Goal: Task Accomplishment & Management: Use online tool/utility

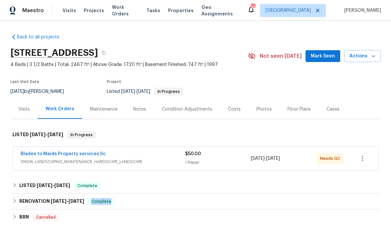
click at [38, 153] on link "Blades to Maids Property services llc" at bounding box center [63, 153] width 85 height 5
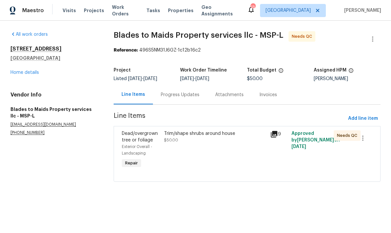
click at [213, 143] on div "Trim/shape shrubs around house $50.00" at bounding box center [215, 149] width 106 height 43
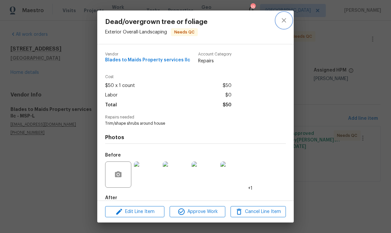
click at [284, 23] on icon "close" at bounding box center [284, 20] width 8 height 8
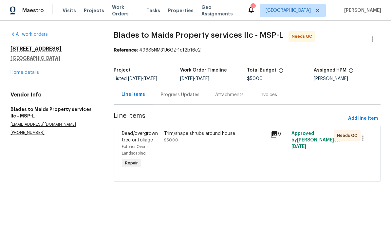
click at [174, 98] on div "Progress Updates" at bounding box center [180, 94] width 54 height 19
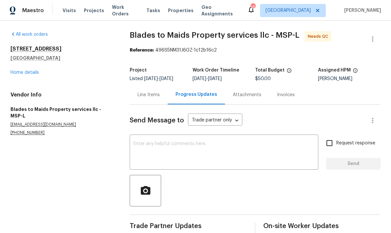
scroll to position [11, 0]
click at [142, 91] on div "Line Items" at bounding box center [149, 94] width 22 height 7
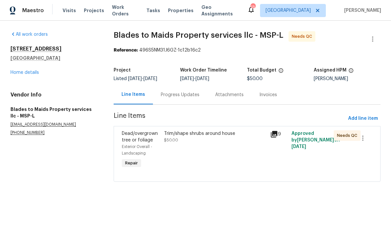
click at [194, 151] on div "Trim/shape shrubs around house $50.00" at bounding box center [215, 149] width 106 height 43
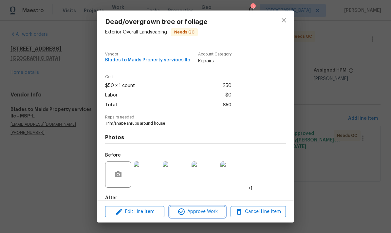
click at [192, 213] on span "Approve Work" at bounding box center [197, 211] width 51 height 8
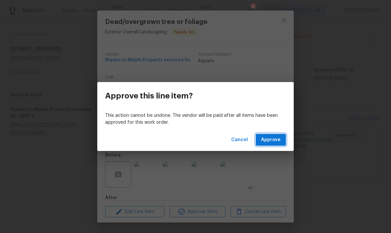
click at [271, 134] on button "Approve" at bounding box center [271, 140] width 30 height 12
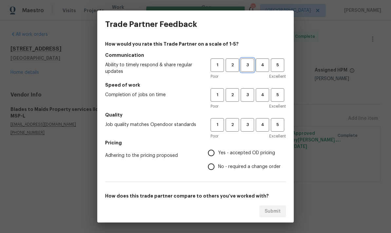
click at [244, 63] on span "3" at bounding box center [247, 65] width 12 height 8
click at [247, 97] on span "3" at bounding box center [247, 95] width 12 height 8
click at [249, 123] on span "3" at bounding box center [247, 125] width 12 height 8
click at [207, 157] on input "Yes - accepted OD pricing" at bounding box center [211, 153] width 14 height 14
radio input "true"
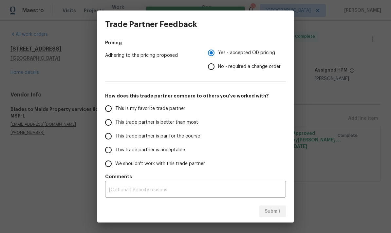
scroll to position [100, 0]
click at [106, 138] on input "This trade partner is par for the course" at bounding box center [109, 136] width 14 height 14
click at [268, 211] on span "Submit" at bounding box center [273, 211] width 16 height 8
radio input "true"
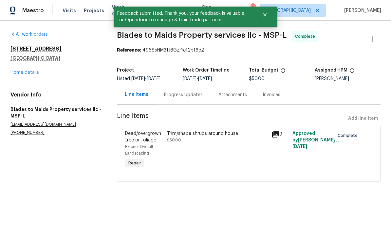
click at [15, 72] on link "Home details" at bounding box center [24, 72] width 28 height 5
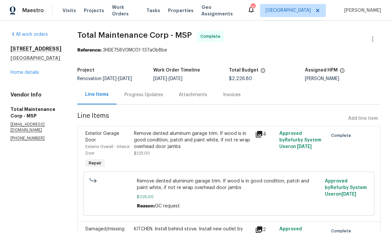
scroll to position [26, 0]
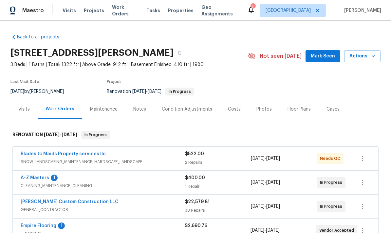
click at [135, 114] on div "Notes" at bounding box center [139, 108] width 28 height 19
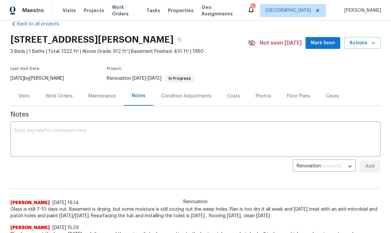
scroll to position [13, 0]
click at [21, 129] on textarea at bounding box center [195, 139] width 362 height 23
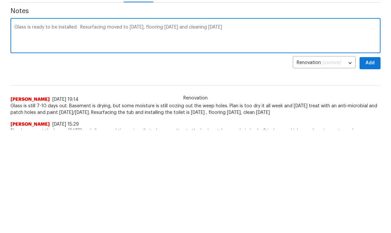
type textarea "Glass is ready to be installed. Resurfacing moved to [DATE], flooring [DATE] an…"
click at [372, 162] on span "Add" at bounding box center [370, 166] width 10 height 8
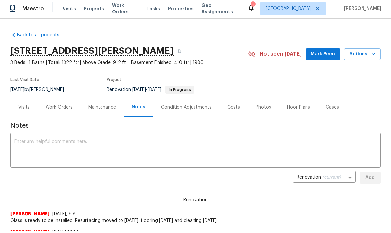
scroll to position [0, 0]
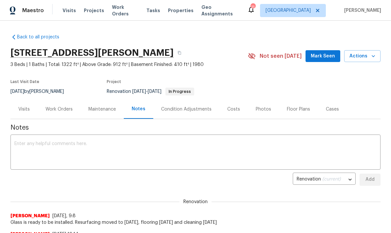
click at [358, 55] on span "Actions" at bounding box center [362, 56] width 26 height 8
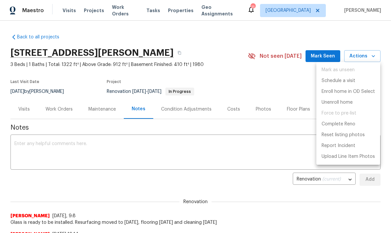
click at [25, 113] on div at bounding box center [195, 116] width 391 height 233
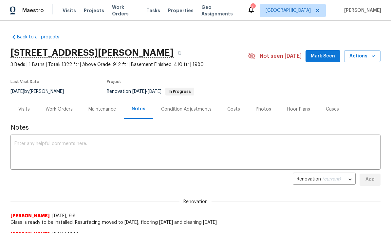
click at [23, 111] on div "Visits" at bounding box center [23, 109] width 11 height 7
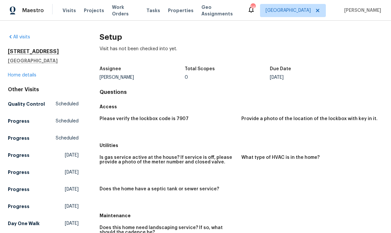
click at [66, 8] on span "Visits" at bounding box center [69, 10] width 13 height 7
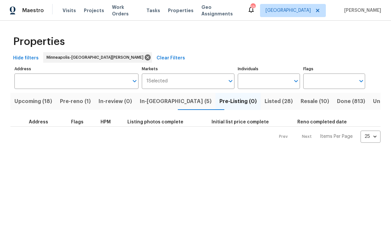
click at [70, 106] on button "Pre-reno (1)" at bounding box center [75, 101] width 39 height 17
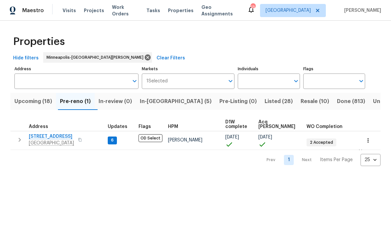
click at [26, 100] on span "Upcoming (18)" at bounding box center [33, 101] width 38 height 9
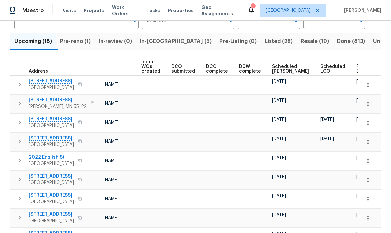
scroll to position [0, 46]
click at [357, 67] on div "Ready Date" at bounding box center [367, 68] width 20 height 9
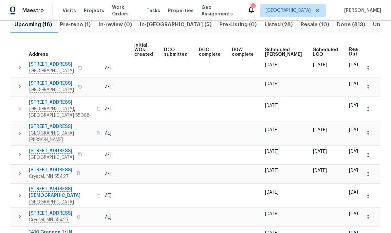
scroll to position [0, 54]
click at [369, 68] on icon "button" at bounding box center [368, 68] width 7 height 7
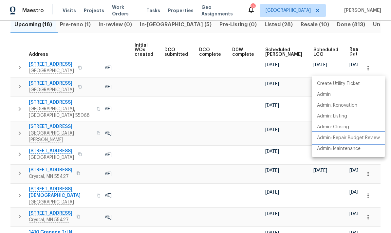
click at [341, 139] on p "Admin: Repair Budget Review" at bounding box center [348, 137] width 63 height 7
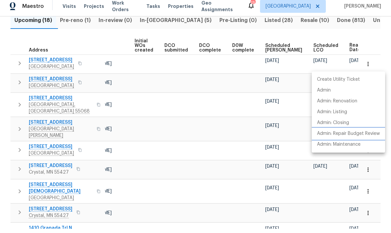
scroll to position [4, 0]
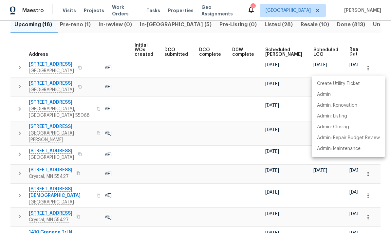
click at [167, 140] on div at bounding box center [195, 116] width 391 height 233
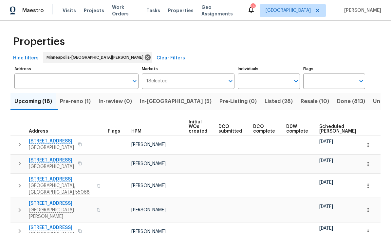
scroll to position [0, 0]
click at [28, 77] on input "Address" at bounding box center [71, 80] width 114 height 15
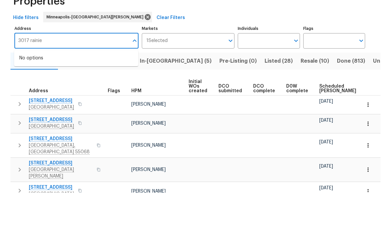
type input "3017 rainier"
click at [28, 93] on li "3017 Rainier Ct Burnsville MN 55337" at bounding box center [76, 98] width 124 height 11
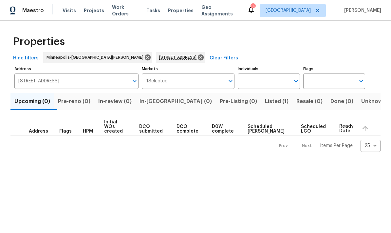
click at [265, 104] on span "Listed (1)" at bounding box center [277, 101] width 24 height 9
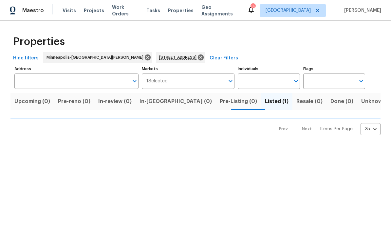
type input "3017 Rainier Ct Burnsville MN 55337"
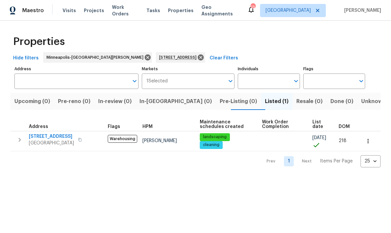
type input "3017 Rainier Ct Burnsville MN 55337"
click at [367, 140] on icon "button" at bounding box center [368, 141] width 7 height 7
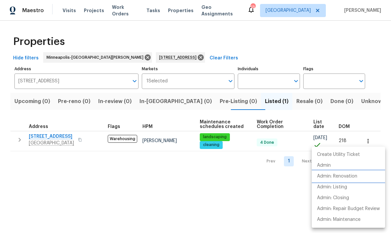
click at [333, 179] on p "Admin: Renovation" at bounding box center [337, 176] width 40 height 7
click at [173, 58] on div at bounding box center [195, 116] width 391 height 233
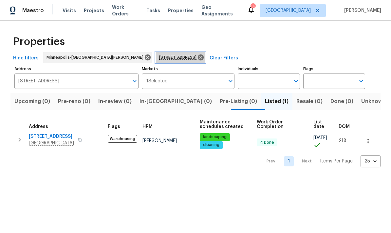
click at [164, 58] on span "3017 Rainier Ct Burnsville MN 55337" at bounding box center [179, 57] width 40 height 7
click at [197, 54] on icon at bounding box center [200, 57] width 7 height 7
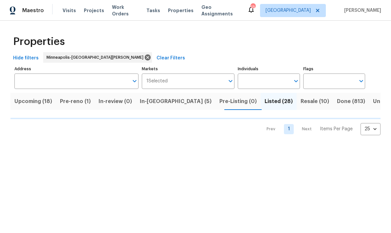
click at [40, 84] on input "Address" at bounding box center [71, 80] width 114 height 15
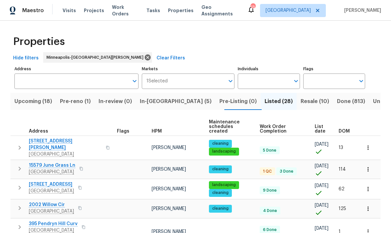
click at [25, 88] on input "Address" at bounding box center [71, 80] width 114 height 15
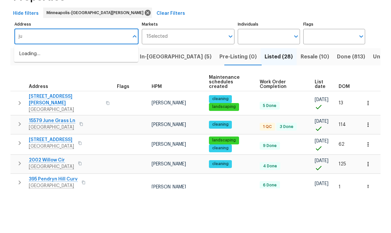
type input "j"
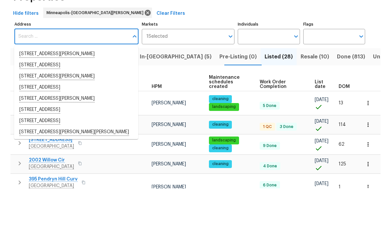
scroll to position [26, 0]
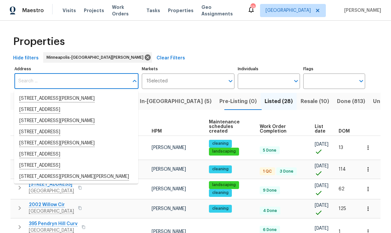
click at [150, 31] on div "Properties" at bounding box center [195, 41] width 370 height 21
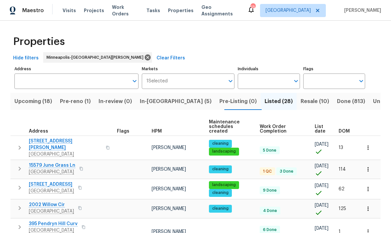
click at [25, 97] on span "Upcoming (18)" at bounding box center [33, 101] width 38 height 9
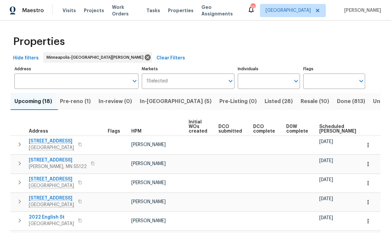
click at [161, 100] on span "In-reno (5)" at bounding box center [176, 101] width 72 height 9
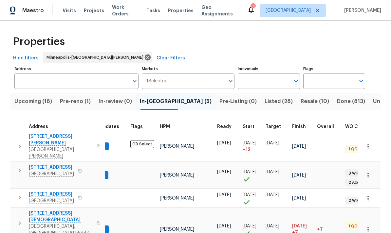
scroll to position [5, 8]
click at [36, 191] on span "[STREET_ADDRESS]" at bounding box center [51, 194] width 45 height 7
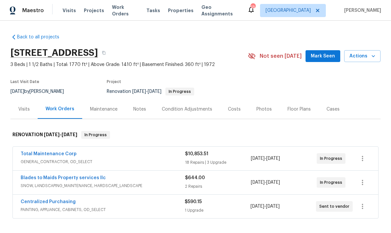
click at [22, 110] on div "Visits" at bounding box center [23, 109] width 11 height 7
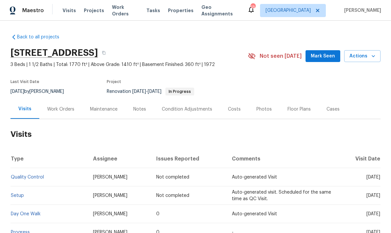
click at [355, 57] on span "Actions" at bounding box center [362, 56] width 26 height 8
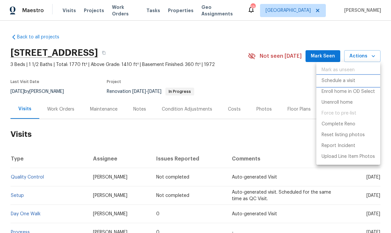
click at [326, 82] on p "Schedule a visit" at bounding box center [339, 80] width 34 height 7
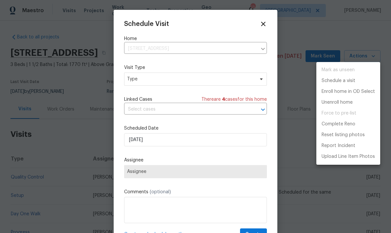
click at [131, 80] on div at bounding box center [195, 116] width 391 height 233
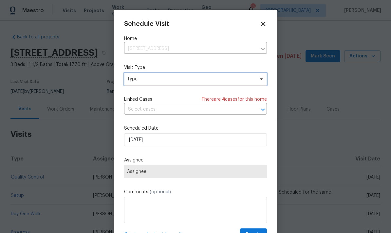
click at [135, 81] on span "Type" at bounding box center [190, 79] width 127 height 7
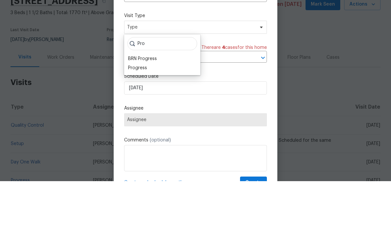
type input "Pro"
click at [130, 106] on div "BRN Progress" at bounding box center [162, 110] width 72 height 9
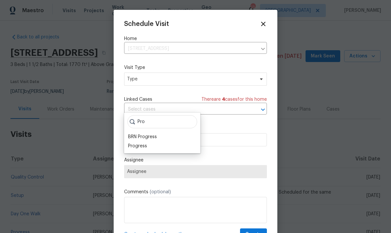
click at [130, 142] on div "Progress" at bounding box center [137, 145] width 19 height 7
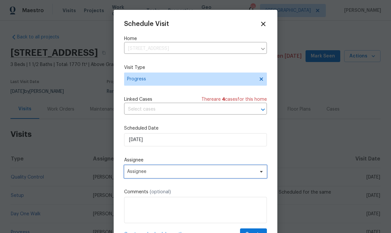
click at [131, 178] on span "Assignee" at bounding box center [195, 171] width 143 height 13
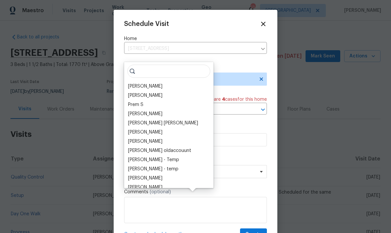
click at [132, 83] on div "[PERSON_NAME]" at bounding box center [145, 86] width 34 height 7
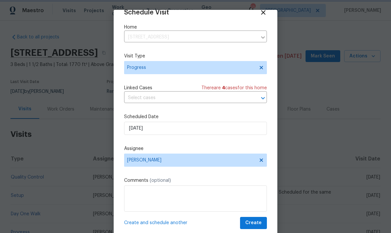
scroll to position [13, 0]
click at [133, 194] on textarea at bounding box center [195, 198] width 143 height 26
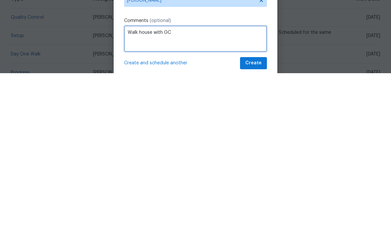
type textarea "Walk house with GC"
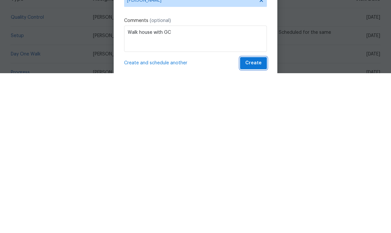
click at [252, 218] on span "Create" at bounding box center [253, 222] width 16 height 8
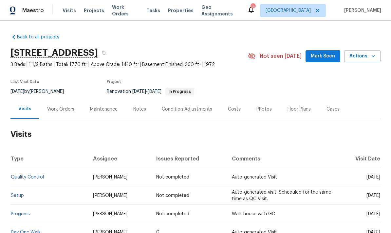
scroll to position [0, 0]
